Goal: Task Accomplishment & Management: Use online tool/utility

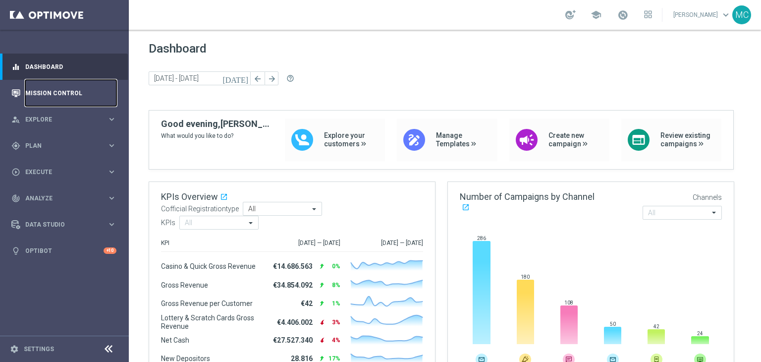
click at [61, 96] on link "Mission Control" at bounding box center [70, 93] width 91 height 26
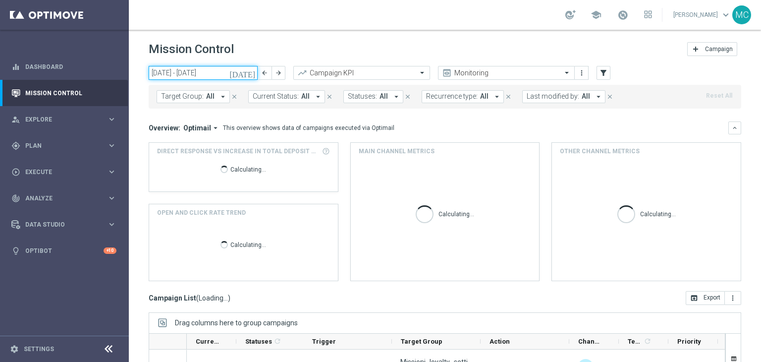
click at [217, 71] on input "[DATE] - [DATE]" at bounding box center [203, 73] width 109 height 14
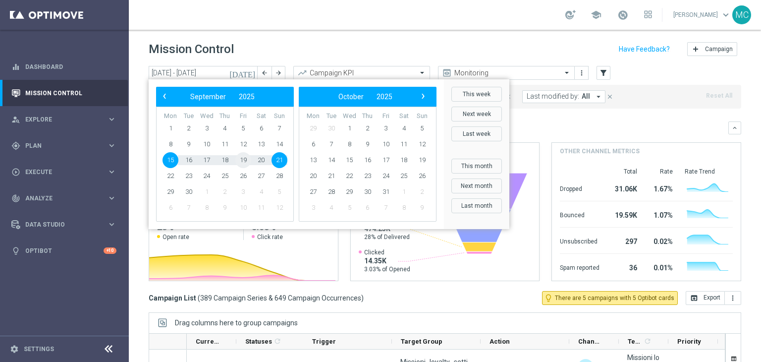
click at [239, 159] on span "19" at bounding box center [243, 160] width 16 height 16
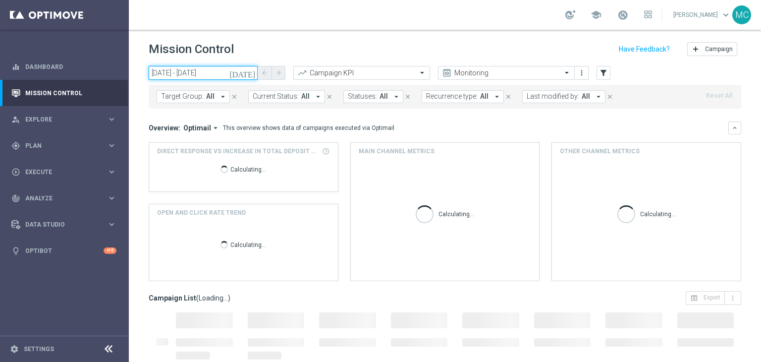
click at [209, 72] on input "19 Sep 2025 - 19 Sep 2025" at bounding box center [203, 73] width 109 height 14
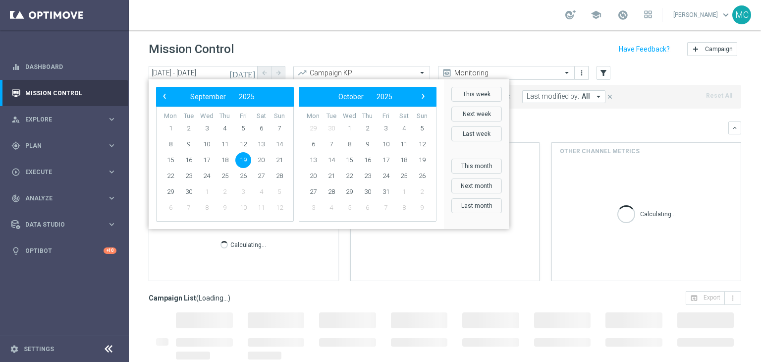
click at [246, 158] on span "19" at bounding box center [243, 160] width 16 height 16
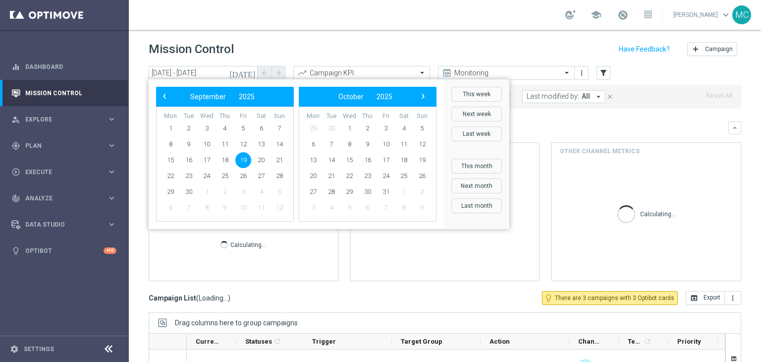
type input "19 Sep 2025 - 20 Sep 2025"
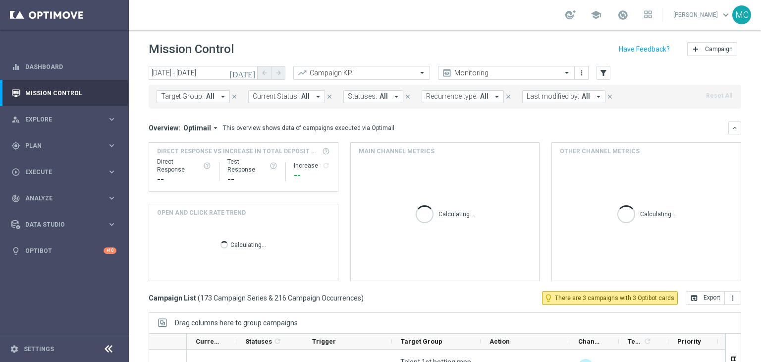
click at [554, 101] on button "Last modified by: All arrow_drop_down" at bounding box center [563, 96] width 83 height 13
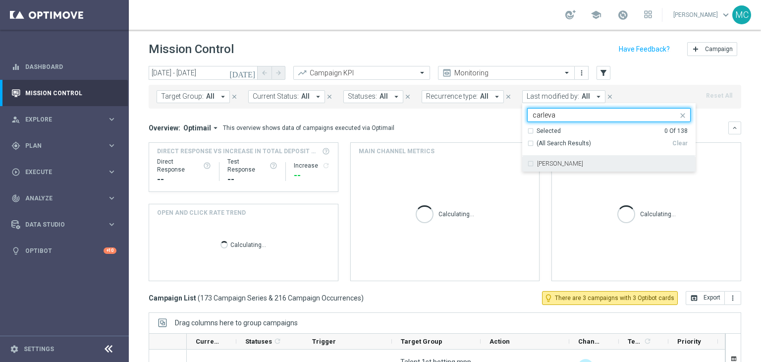
click at [542, 161] on label "Lorenzo Carlevale" at bounding box center [560, 164] width 46 height 6
click at [559, 116] on input "carleva" at bounding box center [605, 115] width 145 height 8
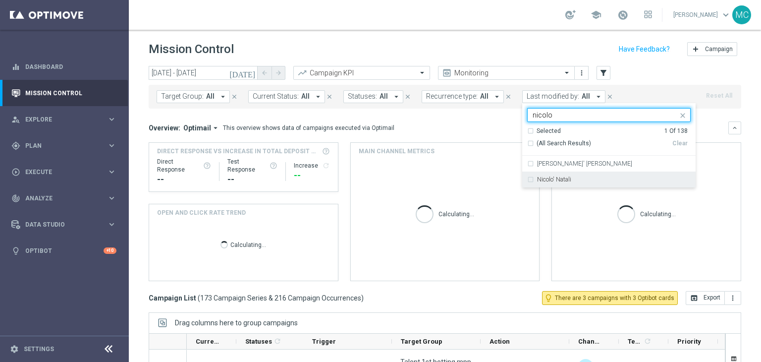
click at [546, 178] on label "Nicolo' Natali" at bounding box center [554, 179] width 34 height 6
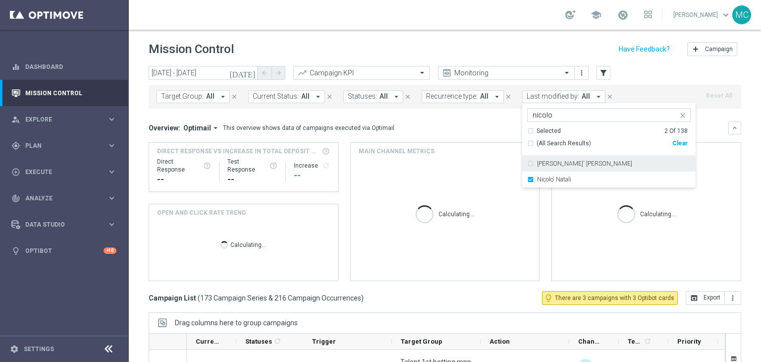
click at [573, 115] on input "nicolo" at bounding box center [605, 115] width 145 height 8
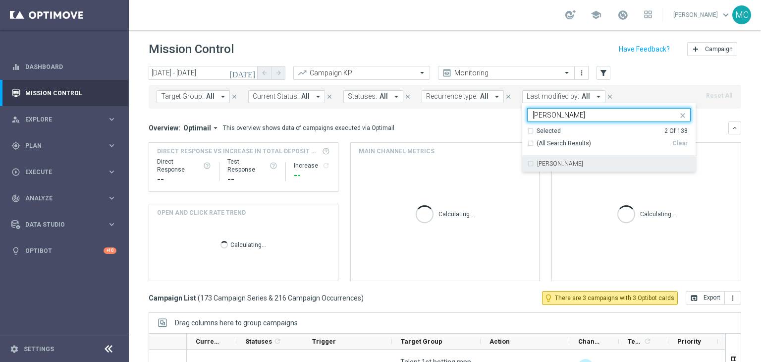
click at [548, 166] on label "Martina Troia" at bounding box center [560, 164] width 46 height 6
type input "martina"
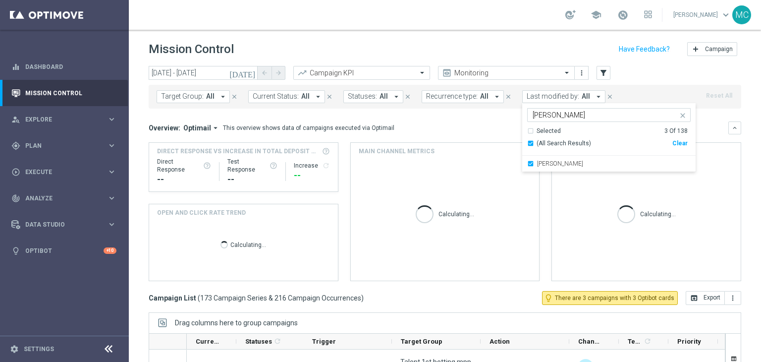
click at [490, 112] on mini-dashboard "Overview: Optimail arrow_drop_down This overview shows data of campaigns execut…" at bounding box center [445, 200] width 593 height 182
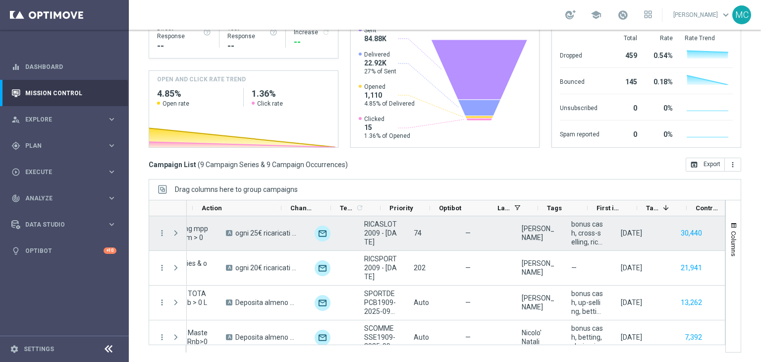
scroll to position [0, 313]
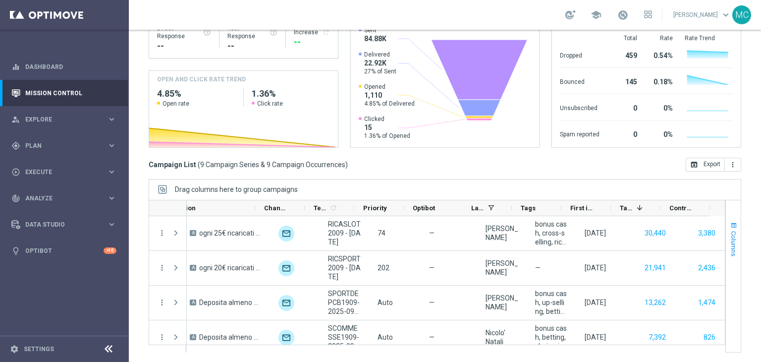
click at [730, 231] on span "Columns" at bounding box center [734, 243] width 8 height 25
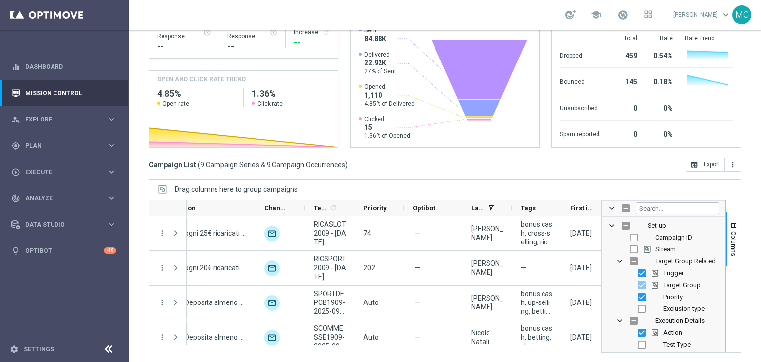
scroll to position [0, 314]
click at [668, 239] on span "Campaign ID" at bounding box center [674, 236] width 37 height 7
checkbox input "true"
click at [726, 240] on button "Columns" at bounding box center [733, 239] width 15 height 54
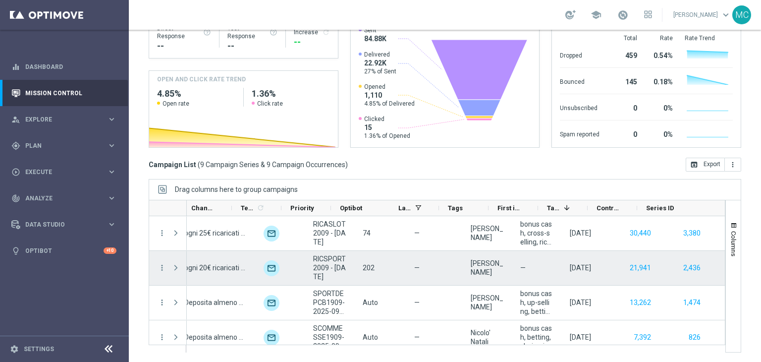
scroll to position [0, 412]
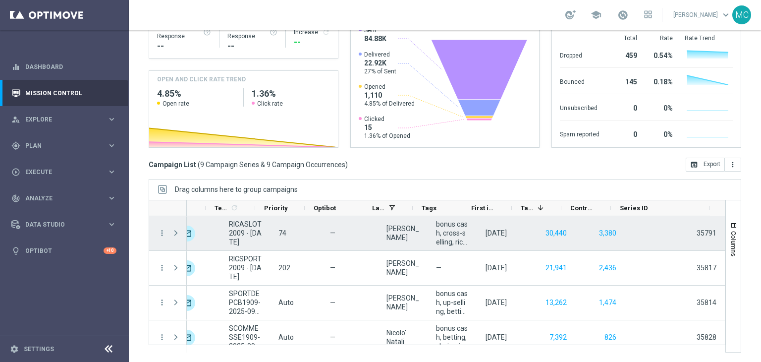
click at [688, 234] on div "35791" at bounding box center [675, 232] width 82 height 9
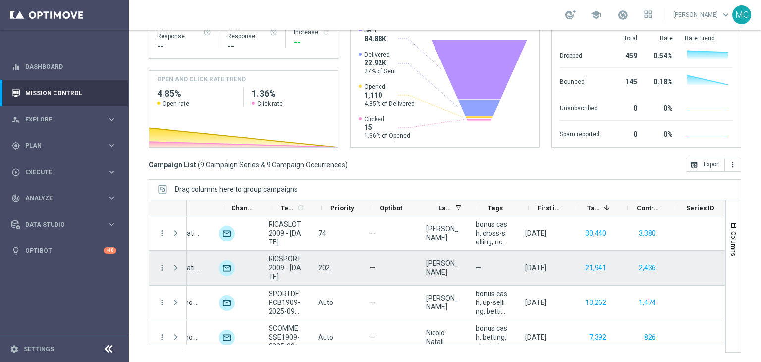
scroll to position [0, 0]
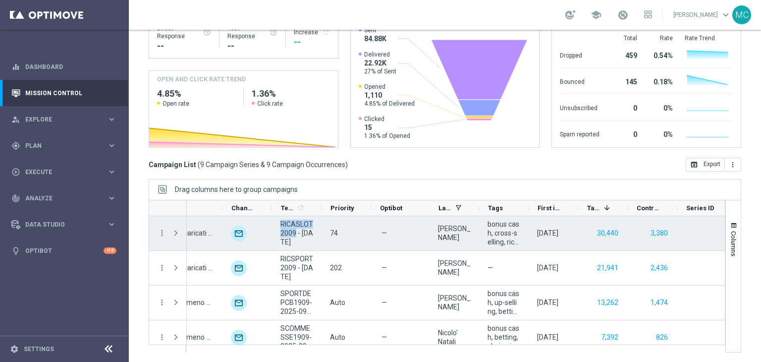
drag, startPoint x: 295, startPoint y: 232, endPoint x: 279, endPoint y: 224, distance: 17.3
click at [279, 224] on div "RICASLOT2009 - 2025-09-20" at bounding box center [297, 233] width 50 height 34
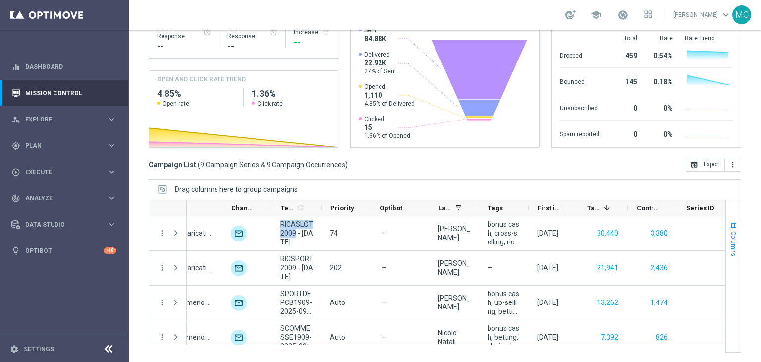
click at [730, 244] on span "Columns" at bounding box center [734, 243] width 8 height 25
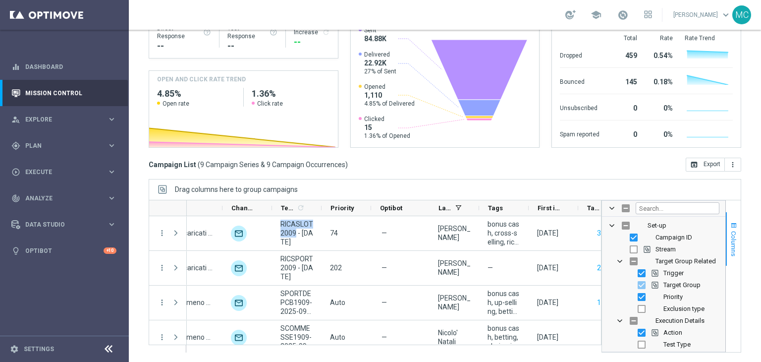
click at [726, 243] on button "Columns" at bounding box center [733, 239] width 15 height 54
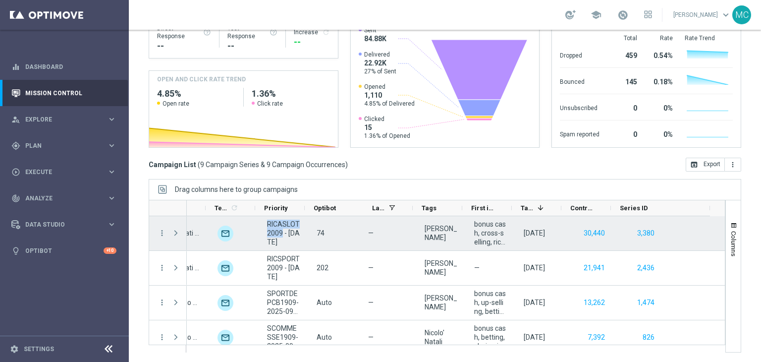
scroll to position [0, 412]
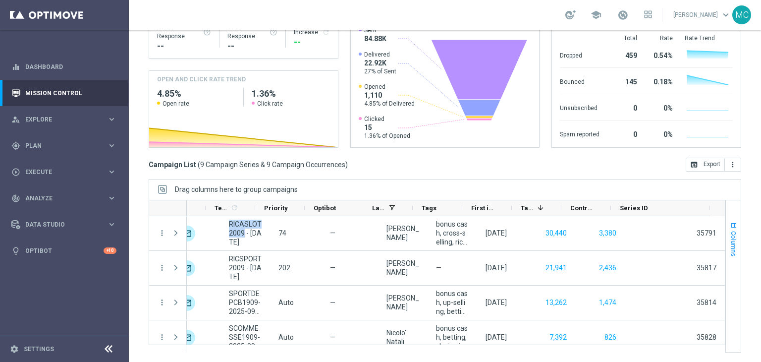
click at [730, 237] on span "Columns" at bounding box center [734, 243] width 8 height 25
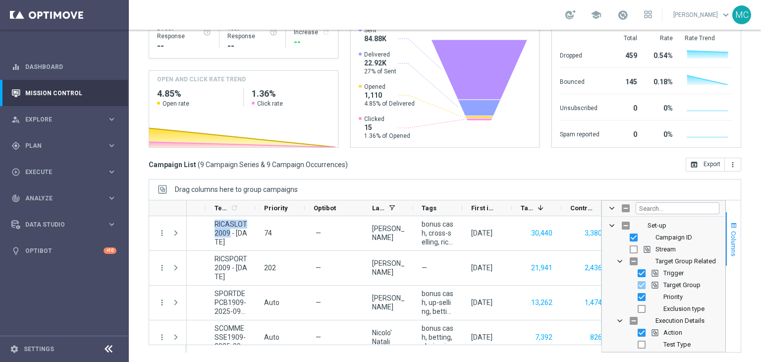
scroll to position [0, 413]
click at [669, 238] on span "Campaign ID" at bounding box center [674, 236] width 37 height 7
checkbox input "false"
click at [630, 234] on input "Press SPACE to toggle visibility (hidden)" at bounding box center [634, 237] width 8 height 8
checkbox input "true"
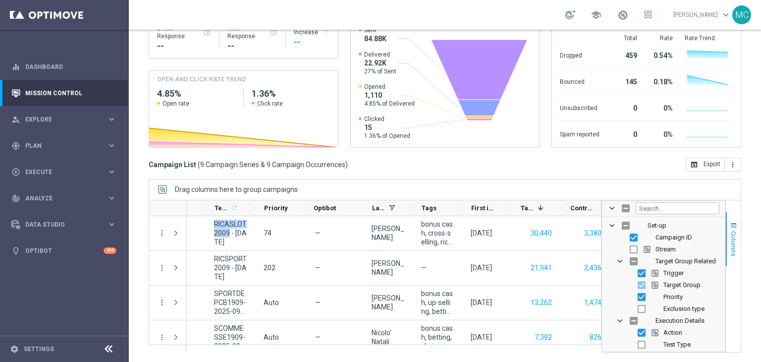
click at [730, 246] on span "Columns" at bounding box center [734, 243] width 8 height 25
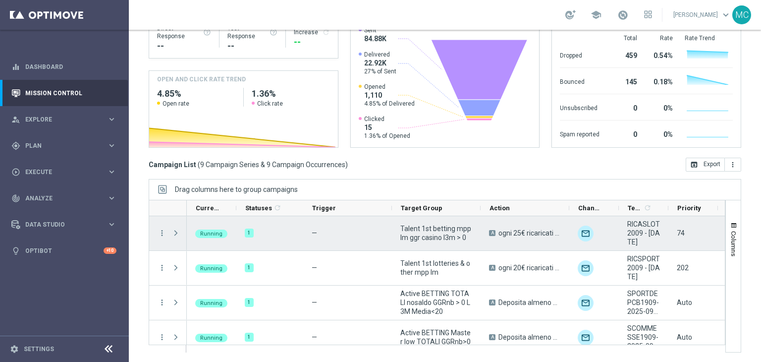
click at [178, 231] on span "Press SPACE to select this row." at bounding box center [175, 233] width 9 height 8
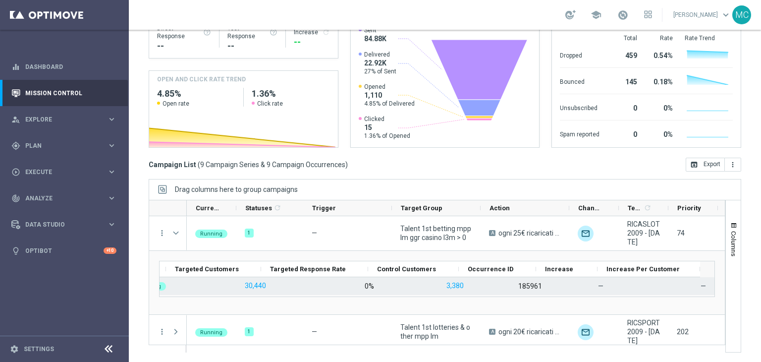
click at [518, 282] on div "185961" at bounding box center [530, 285] width 24 height 9
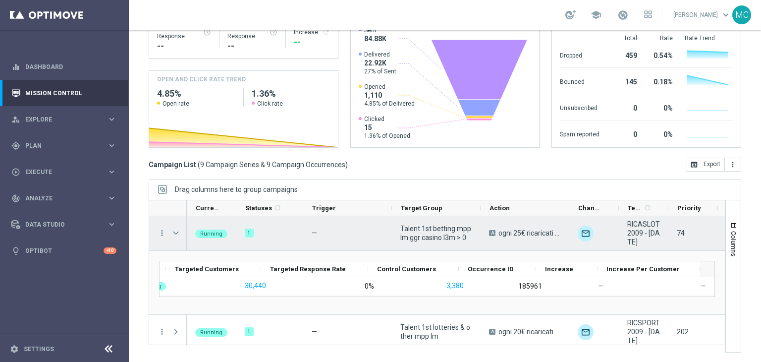
click at [179, 230] on span "Press SPACE to select this row." at bounding box center [175, 233] width 9 height 8
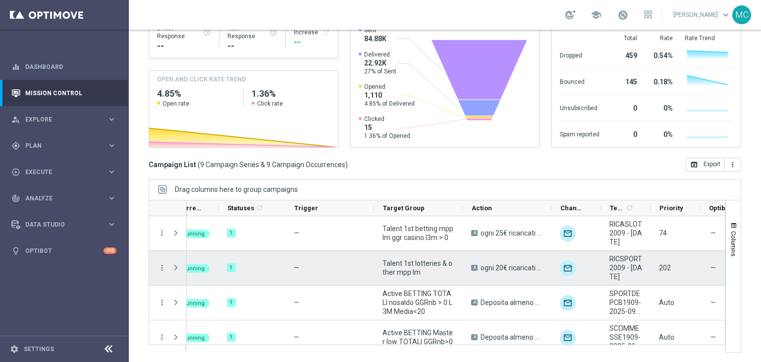
click at [174, 266] on span "Press SPACE to select this row." at bounding box center [175, 268] width 9 height 8
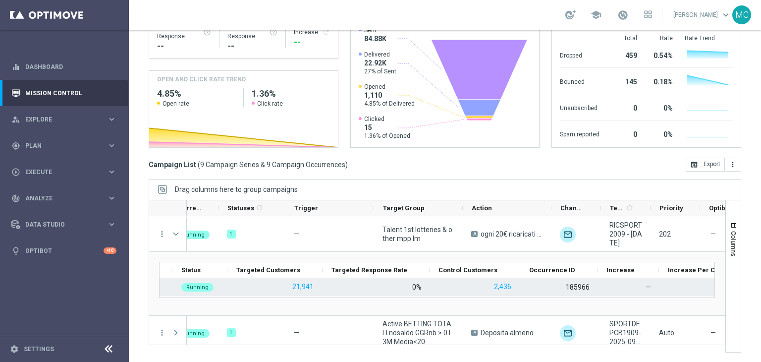
click at [573, 284] on div "185966" at bounding box center [578, 286] width 24 height 9
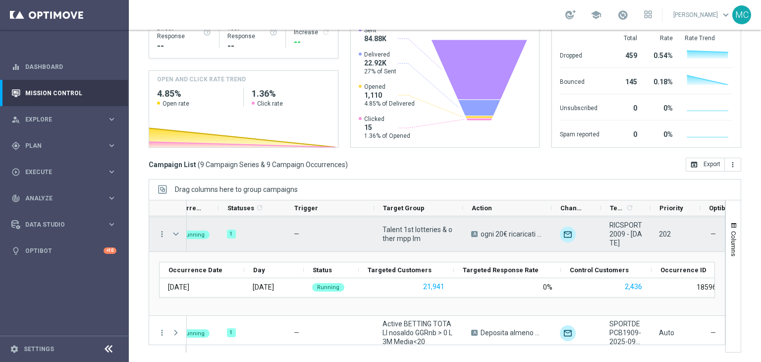
click at [175, 232] on span "Press SPACE to select this row." at bounding box center [175, 234] width 9 height 8
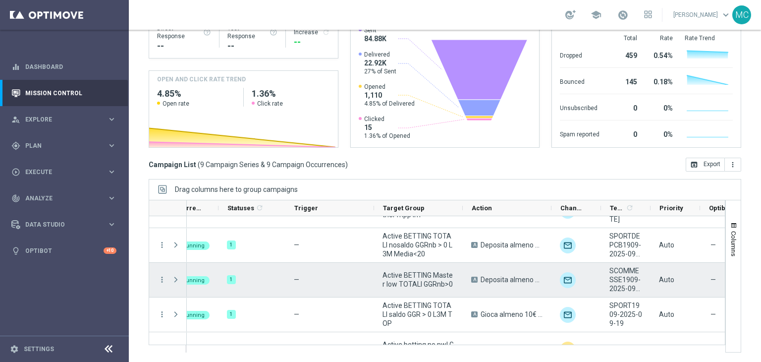
click at [175, 278] on span "Press SPACE to select this row." at bounding box center [175, 280] width 9 height 8
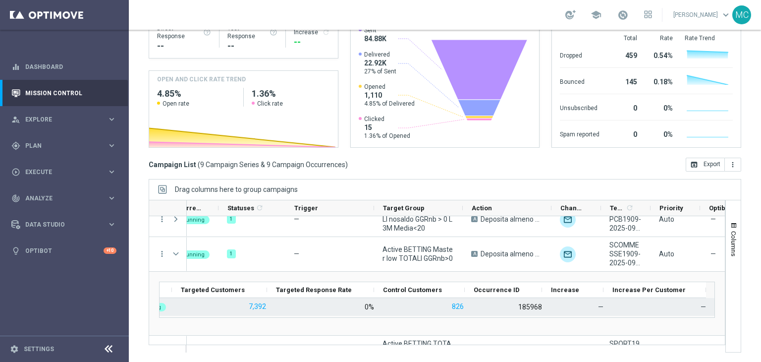
click at [527, 305] on div "185968" at bounding box center [530, 306] width 24 height 9
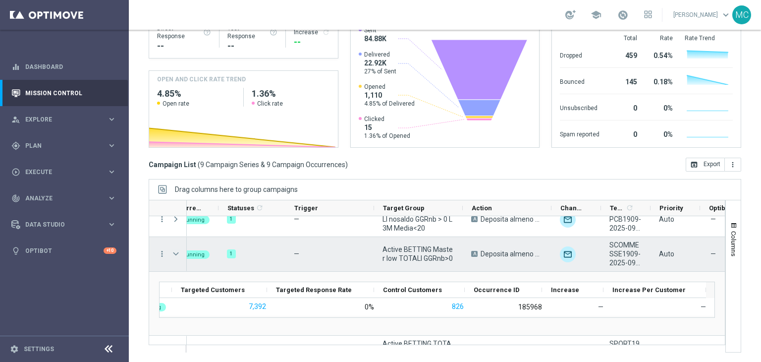
click at [174, 255] on span "Press SPACE to select this row." at bounding box center [175, 254] width 9 height 8
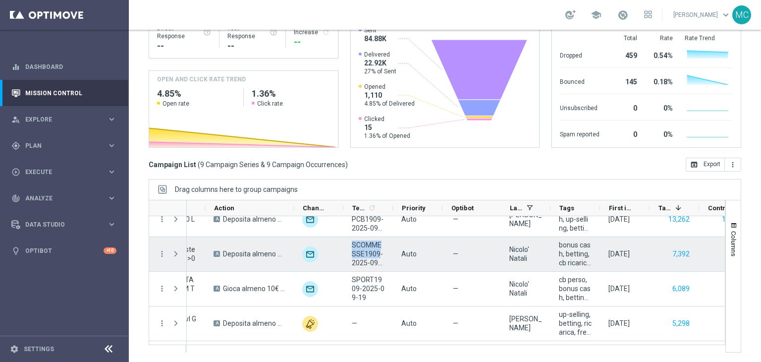
drag, startPoint x: 353, startPoint y: 241, endPoint x: 378, endPoint y: 253, distance: 27.7
click at [378, 253] on span "SCOMMESSE1909-2025-09-19" at bounding box center [368, 253] width 33 height 27
